Goal: Task Accomplishment & Management: Use online tool/utility

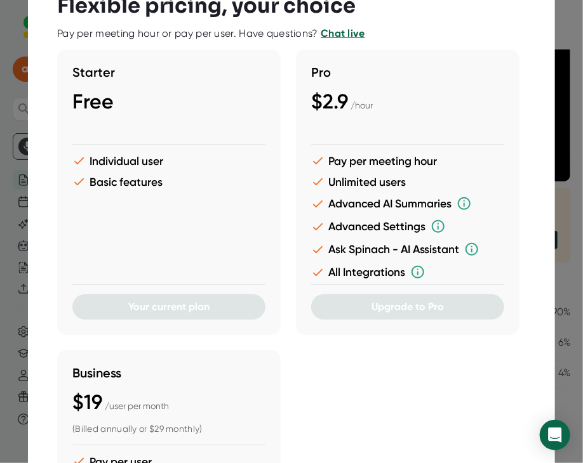
click at [569, 121] on div at bounding box center [291, 231] width 583 height 463
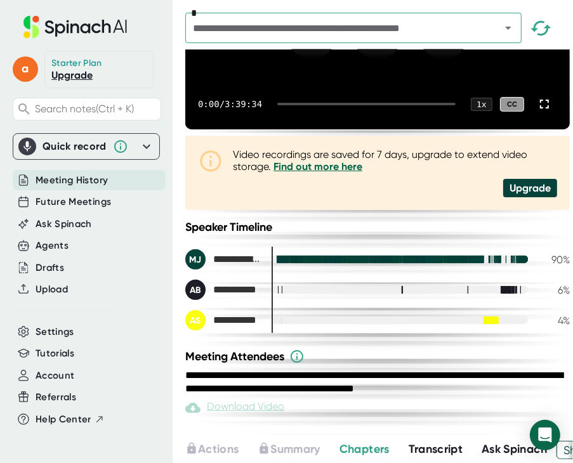
scroll to position [190, 0]
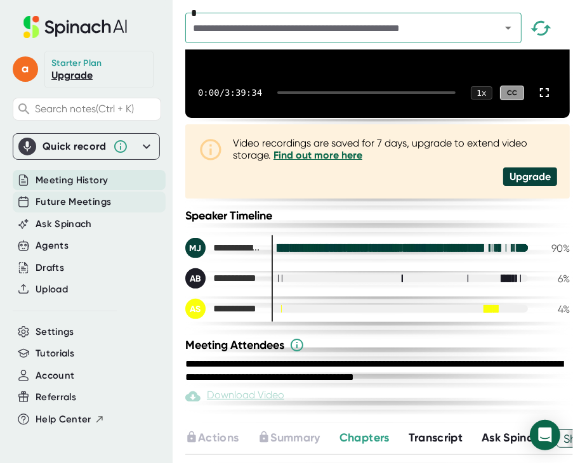
click at [91, 202] on span "Future Meetings" at bounding box center [74, 202] width 76 height 15
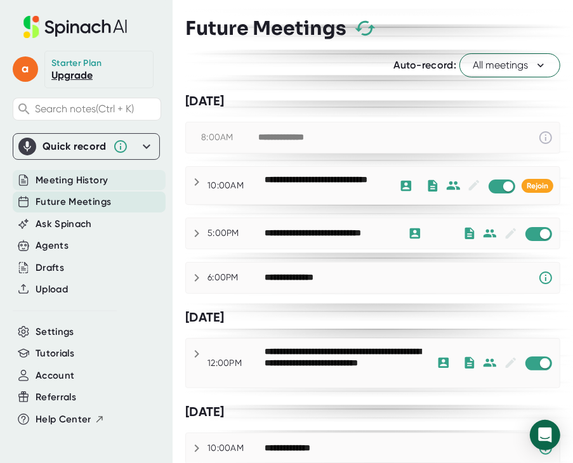
click at [93, 176] on span "Meeting History" at bounding box center [72, 180] width 72 height 15
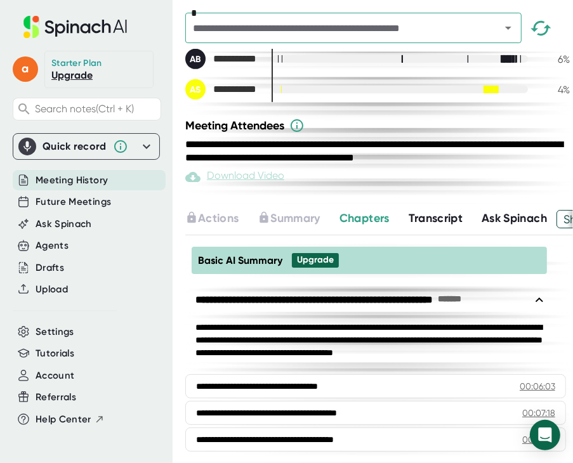
scroll to position [430, 0]
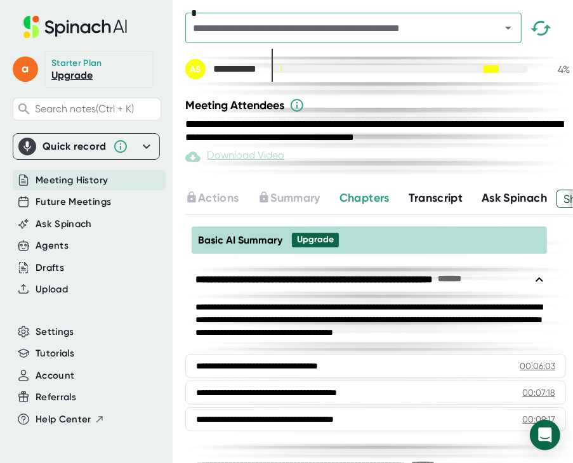
click at [442, 205] on span "Transcript" at bounding box center [436, 198] width 55 height 14
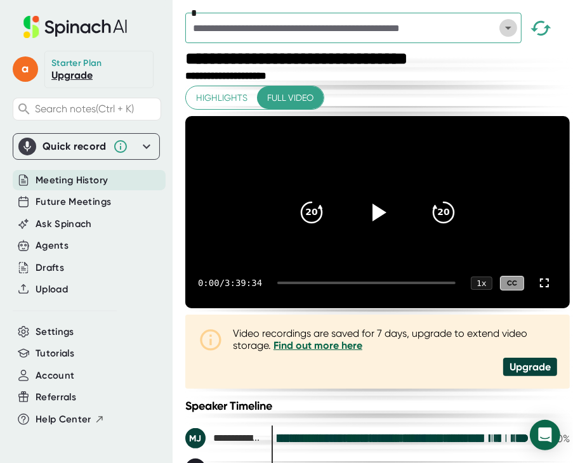
click at [505, 29] on icon "Open" at bounding box center [508, 27] width 15 height 15
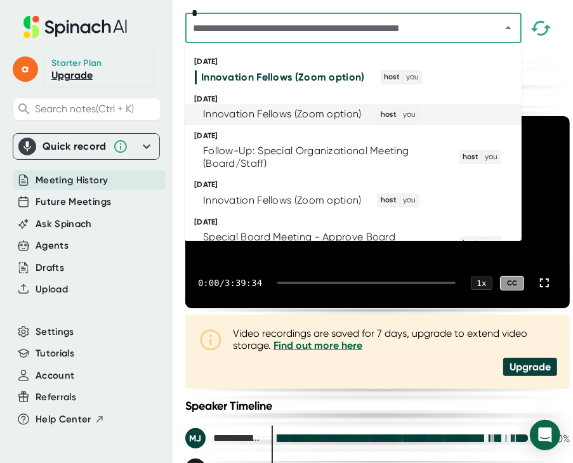
click at [329, 114] on div "Innovation Fellows (Zoom option)" at bounding box center [282, 114] width 159 height 13
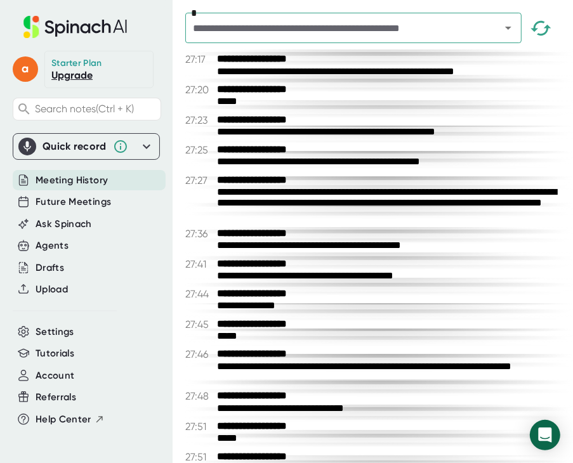
scroll to position [13021, 0]
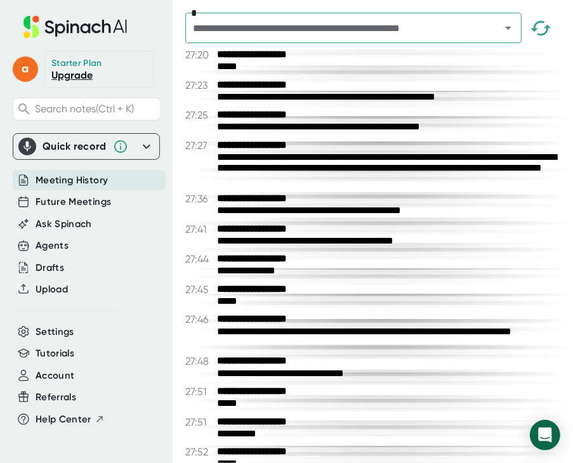
drag, startPoint x: 553, startPoint y: 78, endPoint x: 388, endPoint y: 323, distance: 295.0
click at [388, 323] on div "**********" at bounding box center [379, 319] width 388 height 12
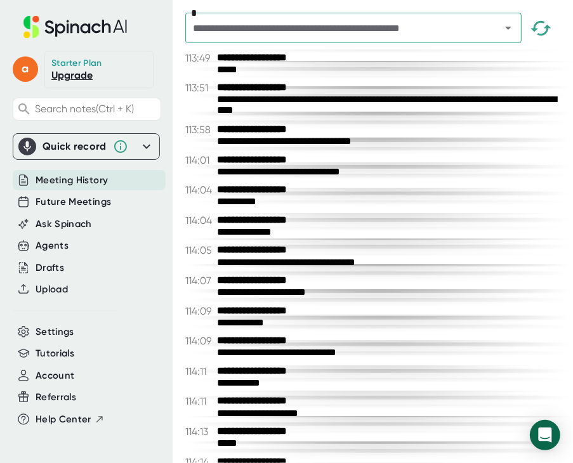
scroll to position [65266, 0]
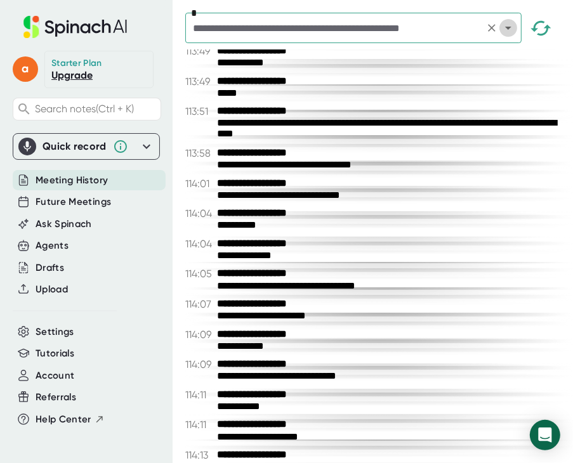
click at [506, 33] on icon "Open" at bounding box center [508, 27] width 15 height 15
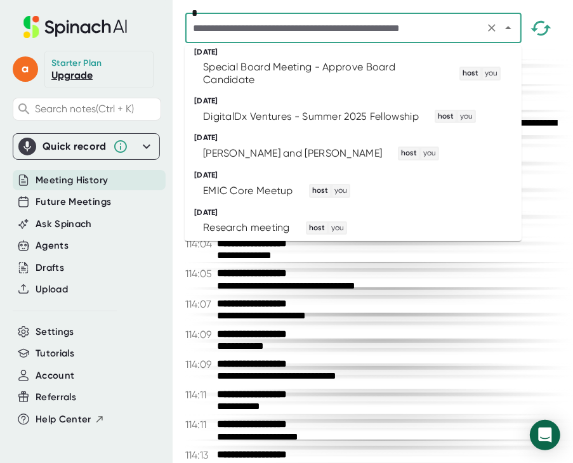
scroll to position [3, 0]
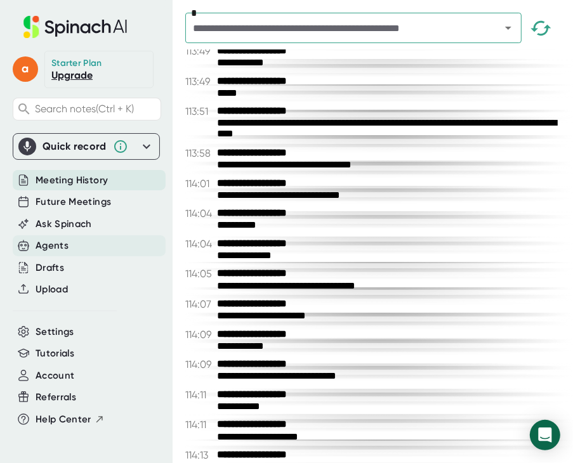
click at [63, 239] on div "Agents" at bounding box center [52, 246] width 33 height 15
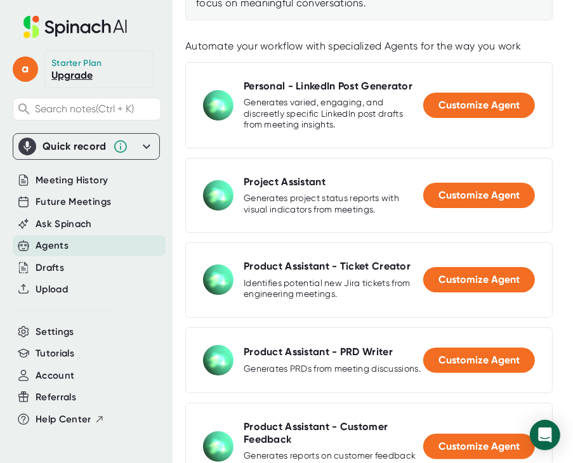
scroll to position [244, 0]
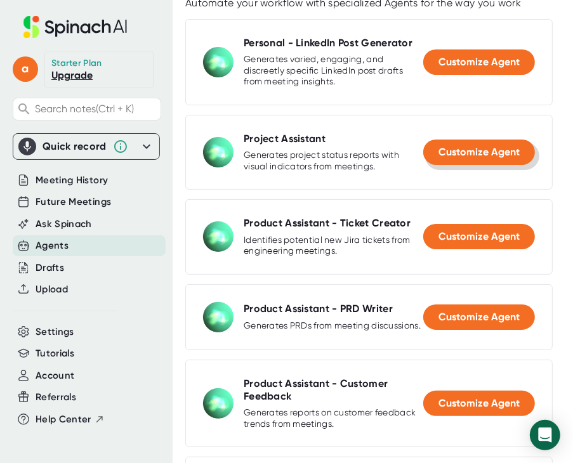
click at [446, 155] on span "Customize Agent" at bounding box center [478, 152] width 81 height 12
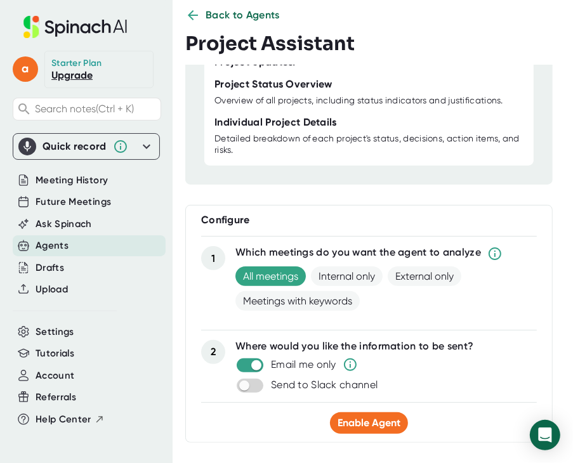
scroll to position [170, 0]
click at [353, 417] on span "Enable Agent" at bounding box center [369, 423] width 63 height 12
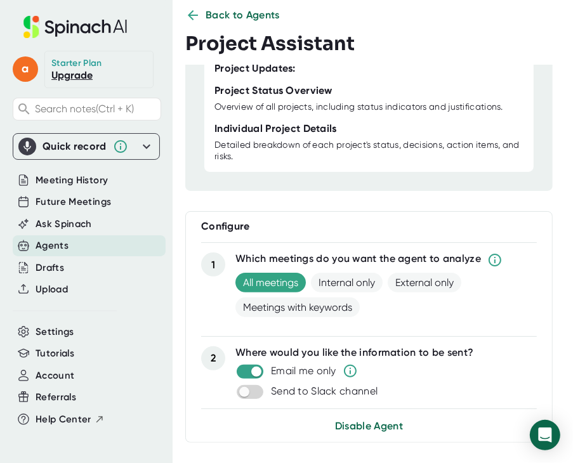
scroll to position [167, 0]
click at [74, 244] on div "Agents" at bounding box center [89, 245] width 153 height 21
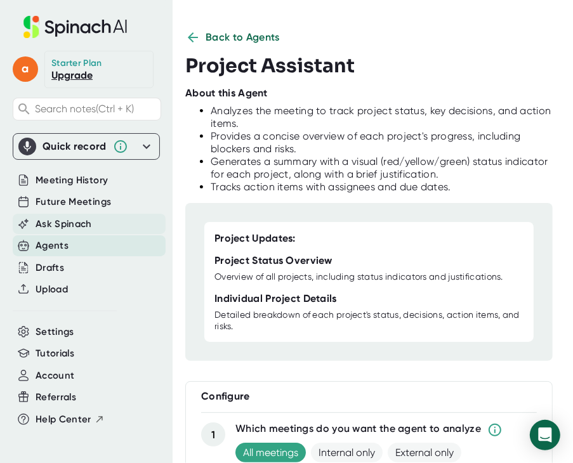
click at [63, 226] on span "Ask Spinach" at bounding box center [64, 224] width 56 height 15
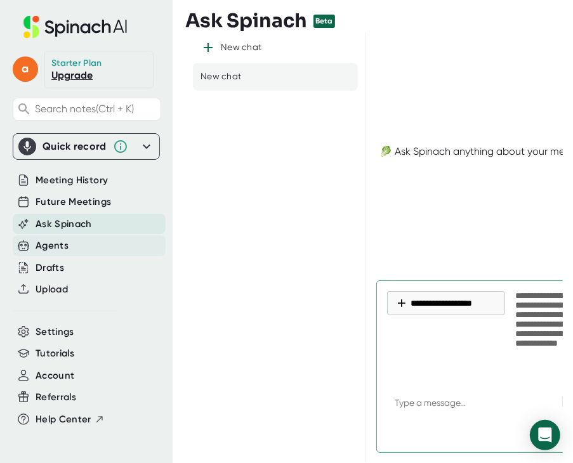
type textarea "x"
click at [56, 252] on div "Agents" at bounding box center [89, 245] width 153 height 21
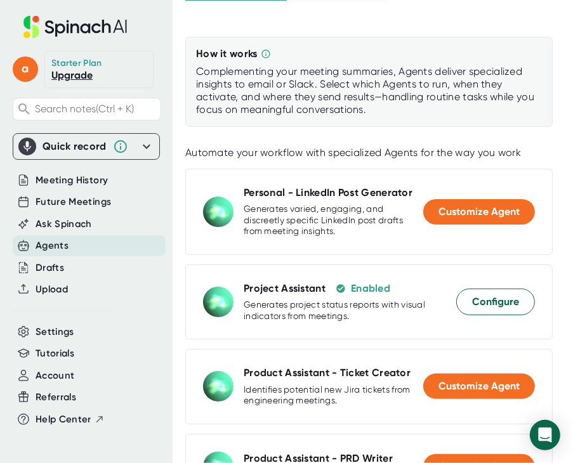
scroll to position [95, 0]
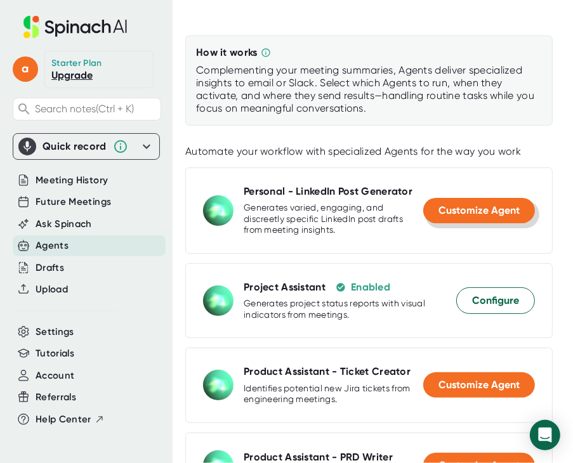
click at [438, 211] on span "Customize Agent" at bounding box center [478, 210] width 81 height 12
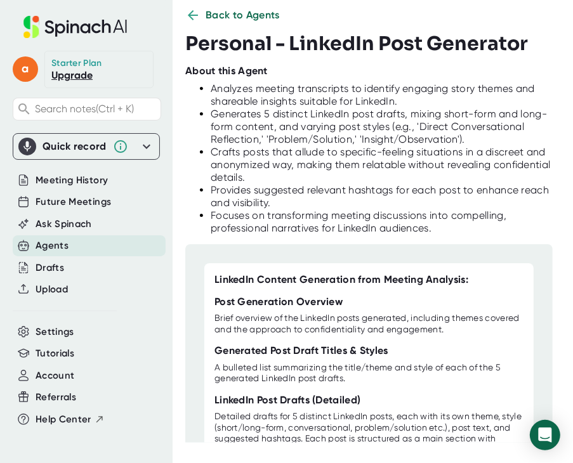
scroll to position [320, 0]
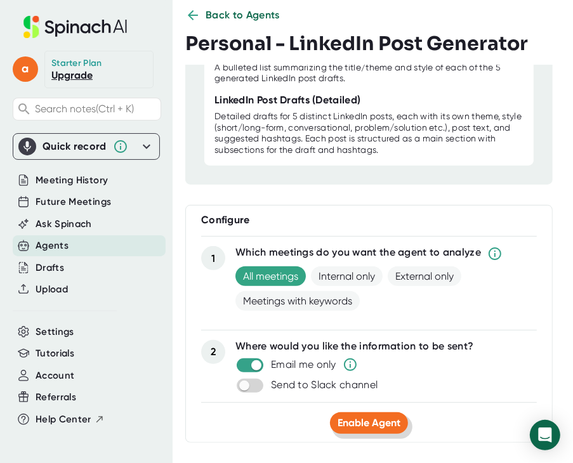
click at [354, 417] on span "Enable Agent" at bounding box center [369, 423] width 63 height 12
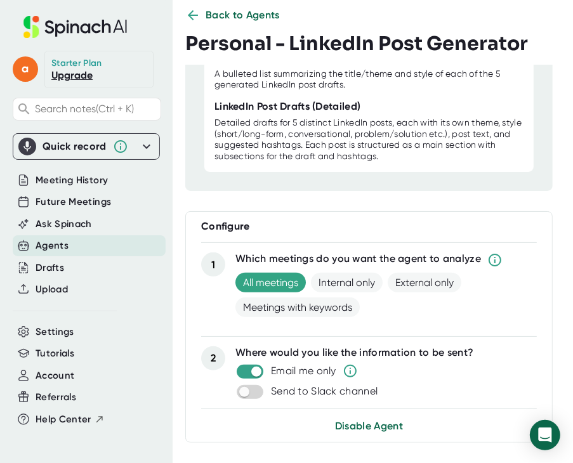
scroll to position [314, 0]
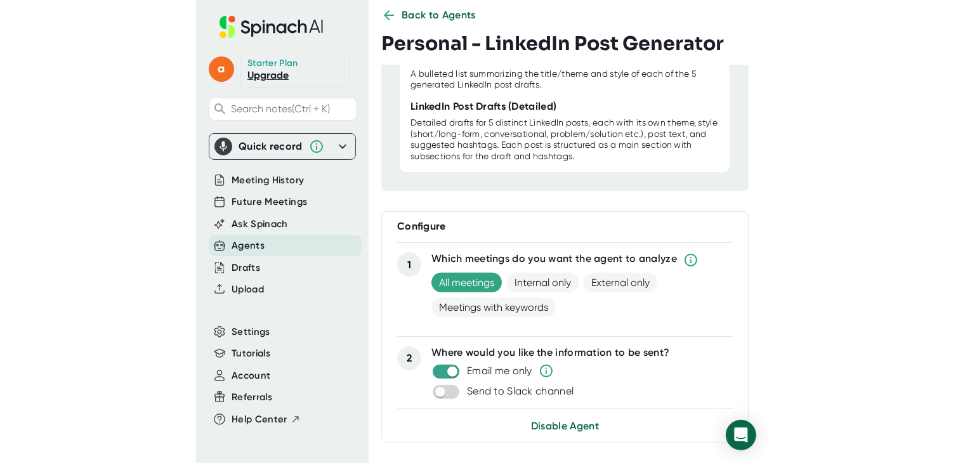
scroll to position [313, 0]
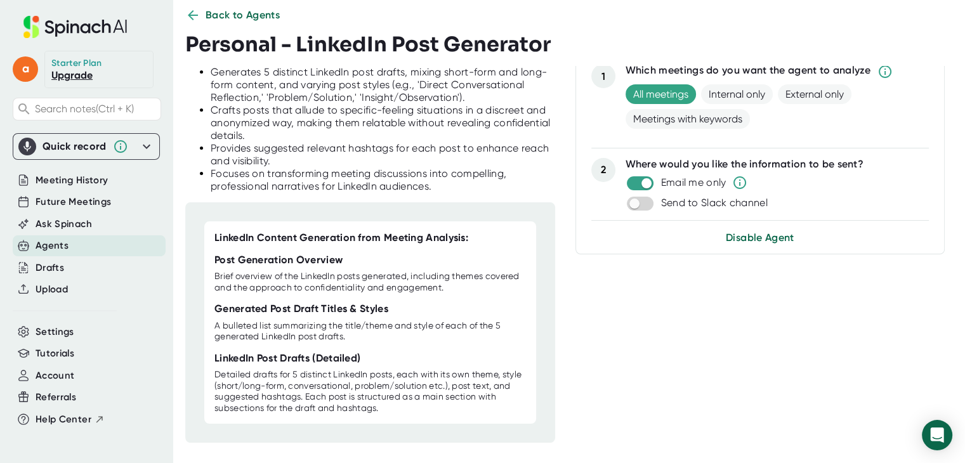
scroll to position [53, 0]
